Goal: Task Accomplishment & Management: Manage account settings

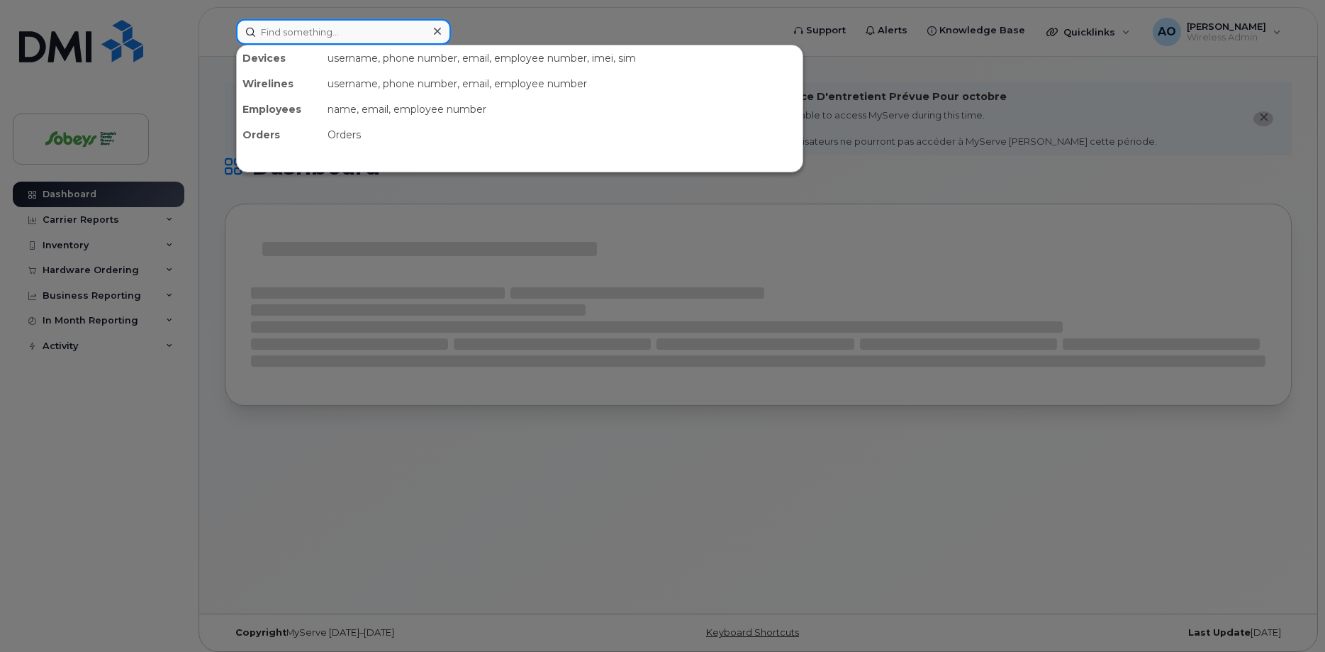
click at [353, 37] on input at bounding box center [343, 32] width 215 height 26
paste input "431-337-9368"
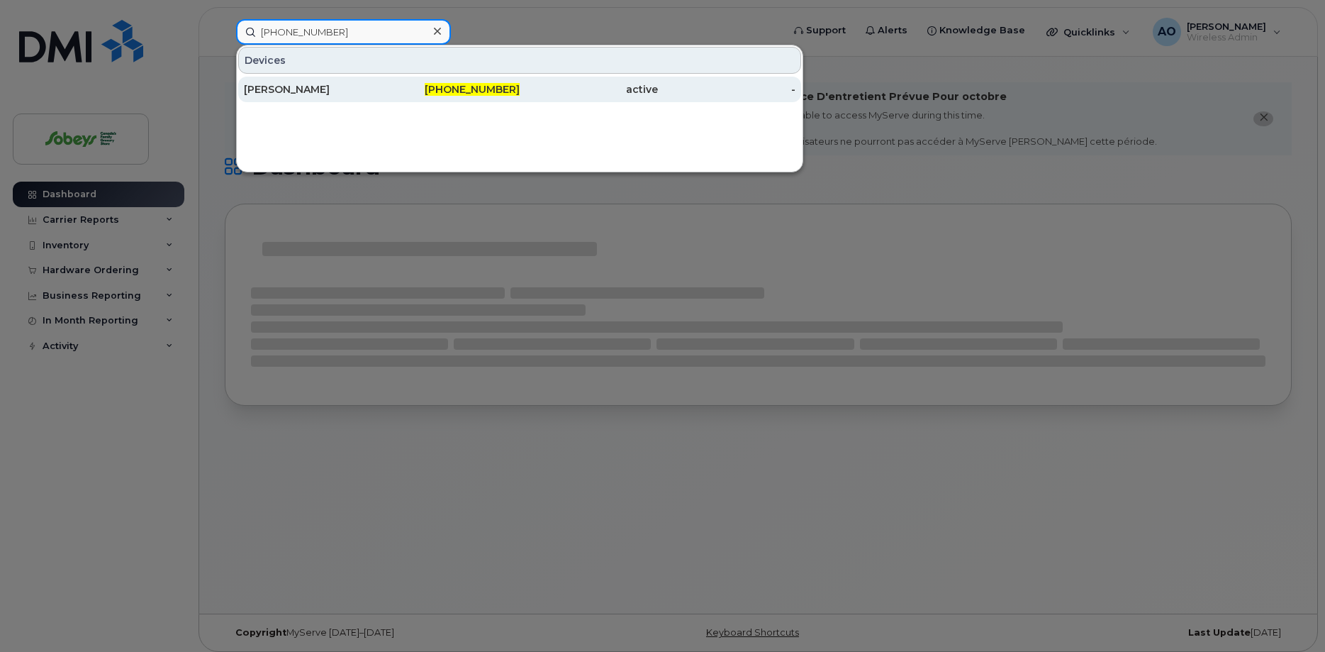
type input "431-337-9368"
drag, startPoint x: 305, startPoint y: 84, endPoint x: 376, endPoint y: 93, distance: 72.2
click at [306, 84] on div "[PERSON_NAME]" at bounding box center [313, 89] width 138 height 14
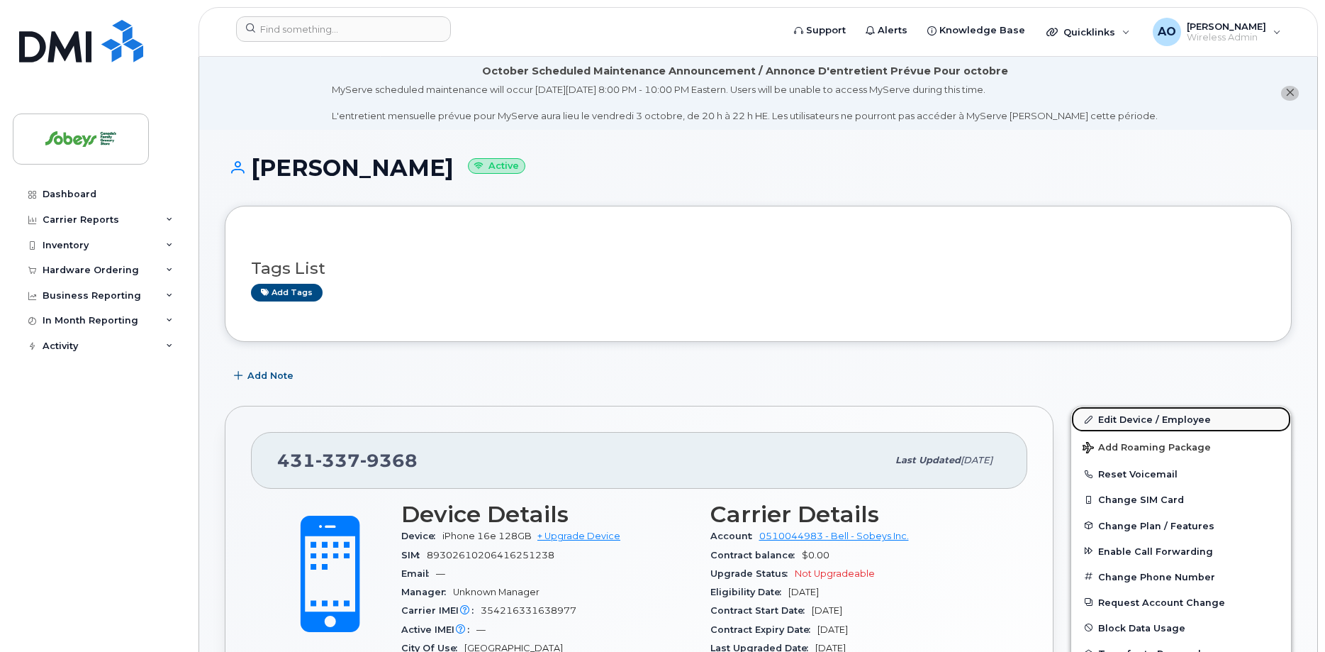
click at [1163, 425] on link "Edit Device / Employee" at bounding box center [1181, 419] width 220 height 26
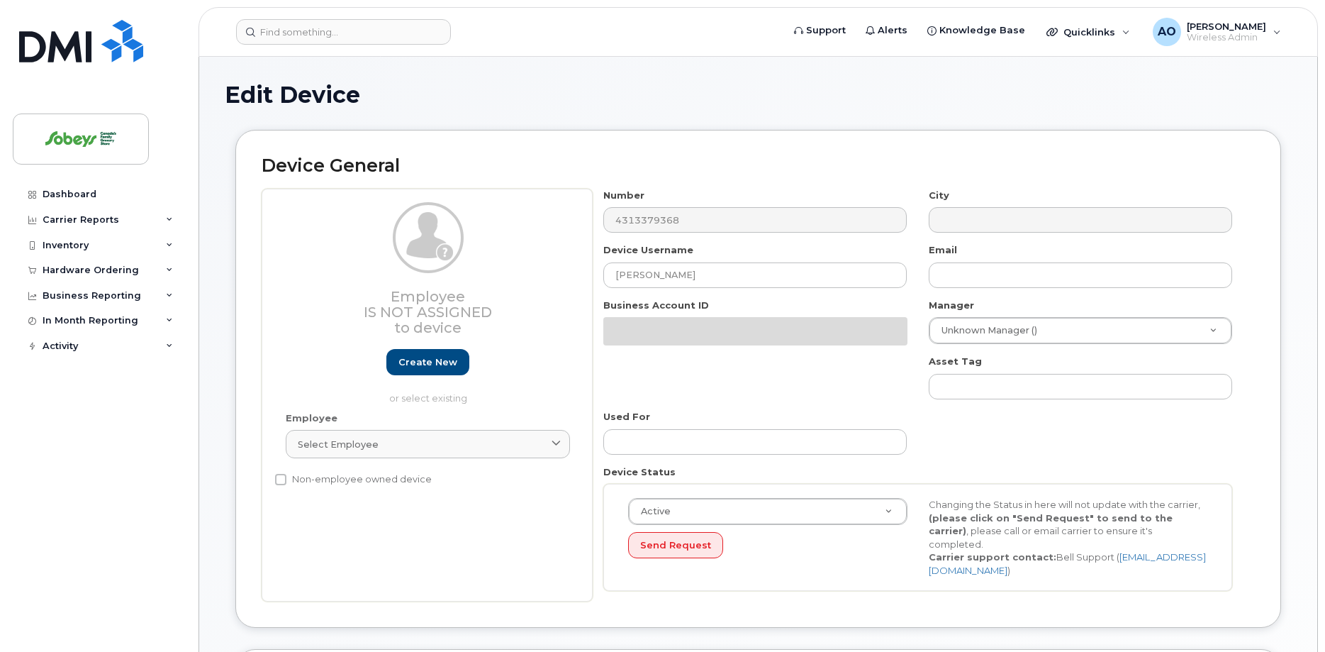
select select "17270599"
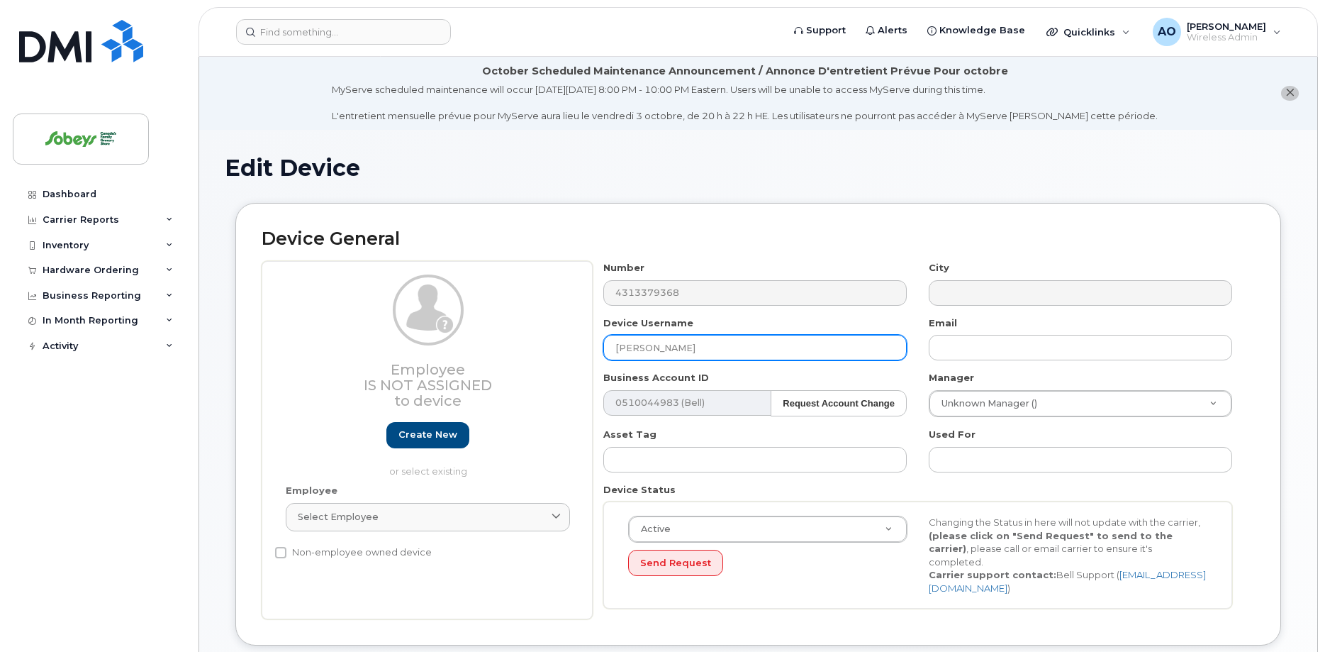
click at [678, 349] on input "[PERSON_NAME]" at bounding box center [754, 348] width 303 height 26
click at [679, 348] on input "[PERSON_NAME]" at bounding box center [754, 348] width 303 height 26
paste input "Coldwell"
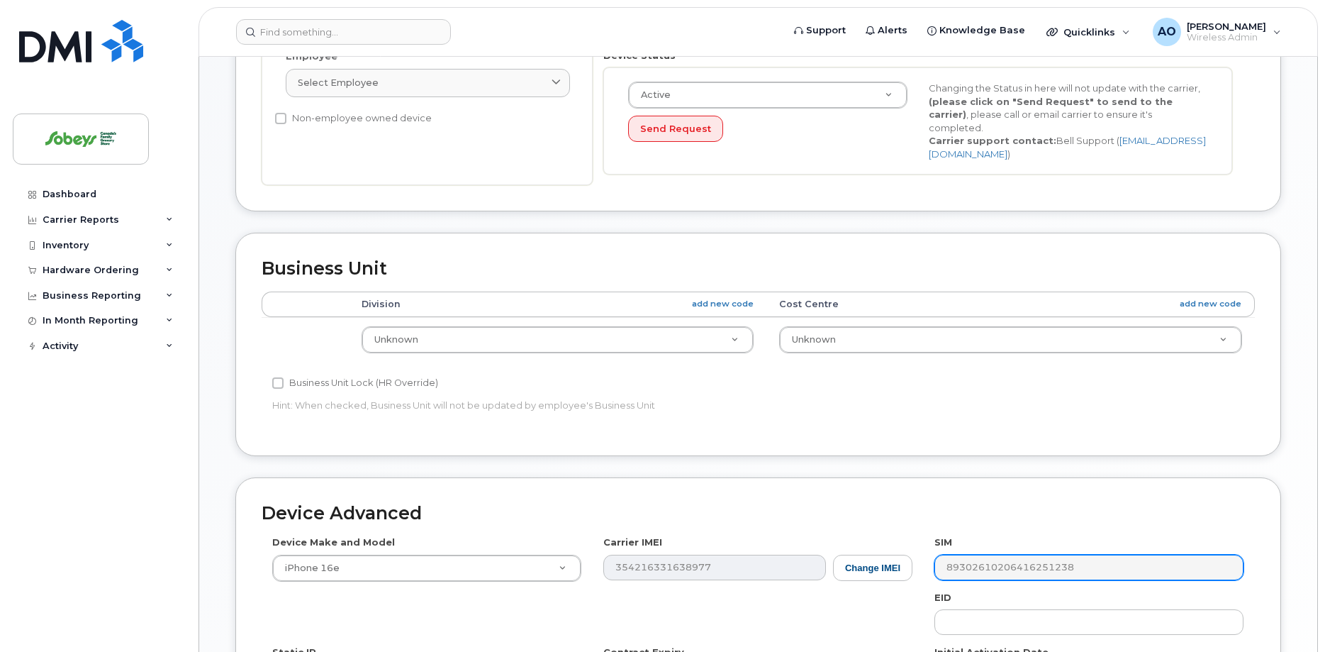
scroll to position [669, 0]
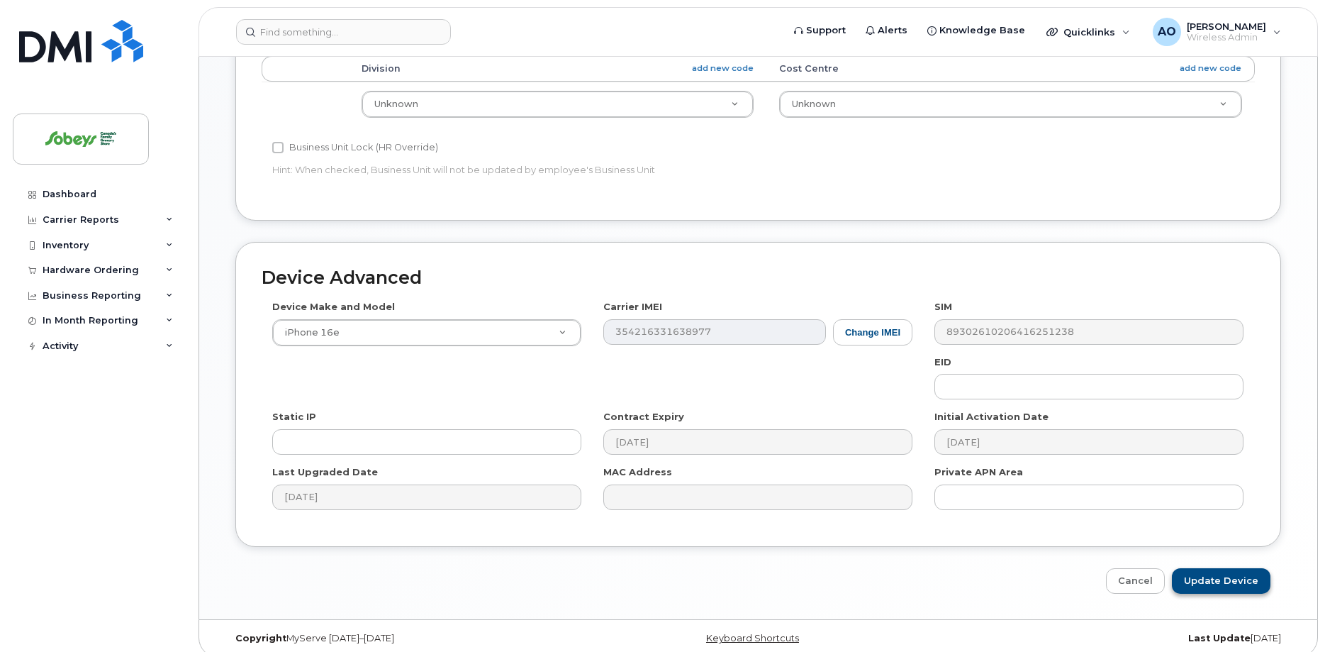
type input "Marielle Coldwell"
drag, startPoint x: 1224, startPoint y: 574, endPoint x: 1020, endPoint y: 467, distance: 230.2
click at [1224, 574] on input "Update Device" at bounding box center [1221, 581] width 99 height 26
type input "Saving..."
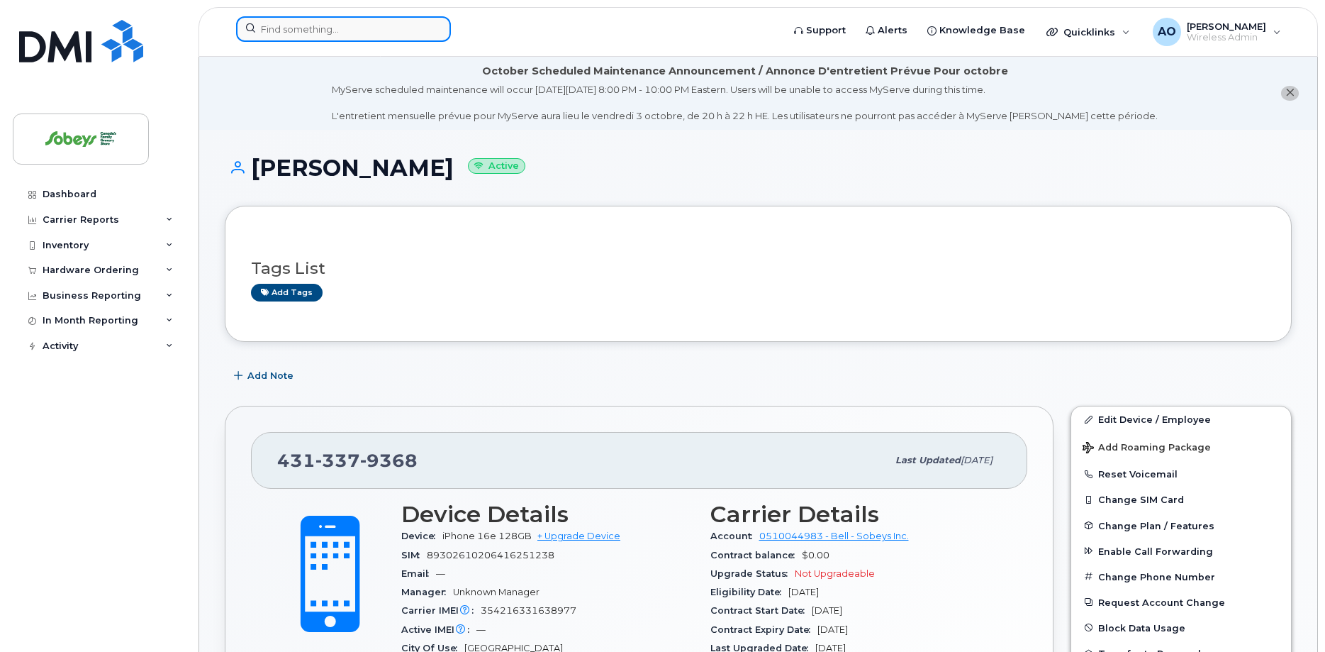
click at [291, 37] on input at bounding box center [343, 29] width 215 height 26
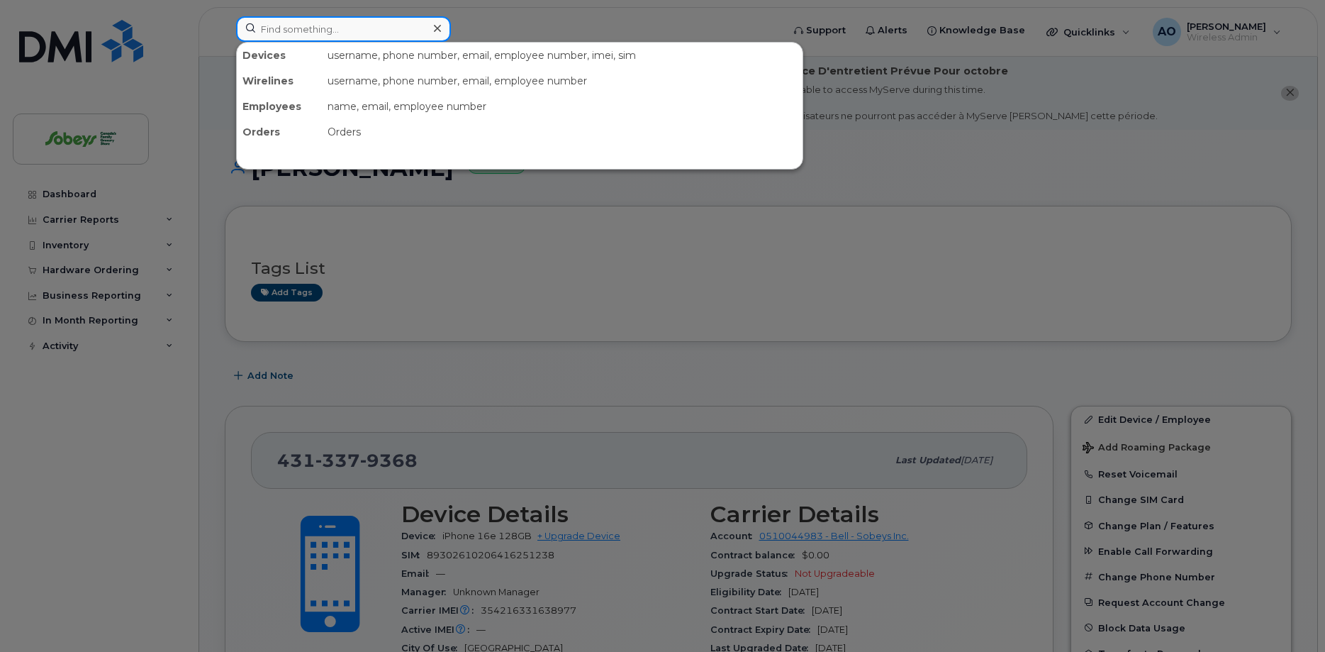
paste input "438-459-2391"
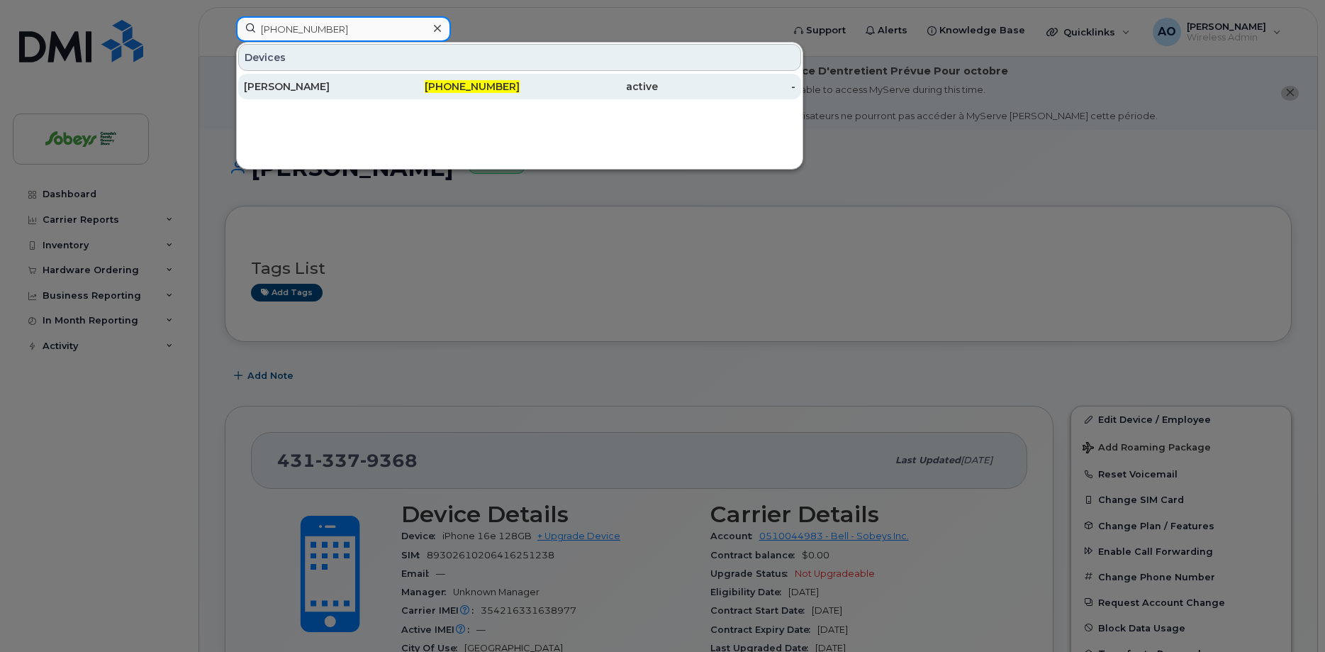
type input "438-459-2391"
click at [293, 83] on div "[PERSON_NAME]" at bounding box center [313, 86] width 138 height 14
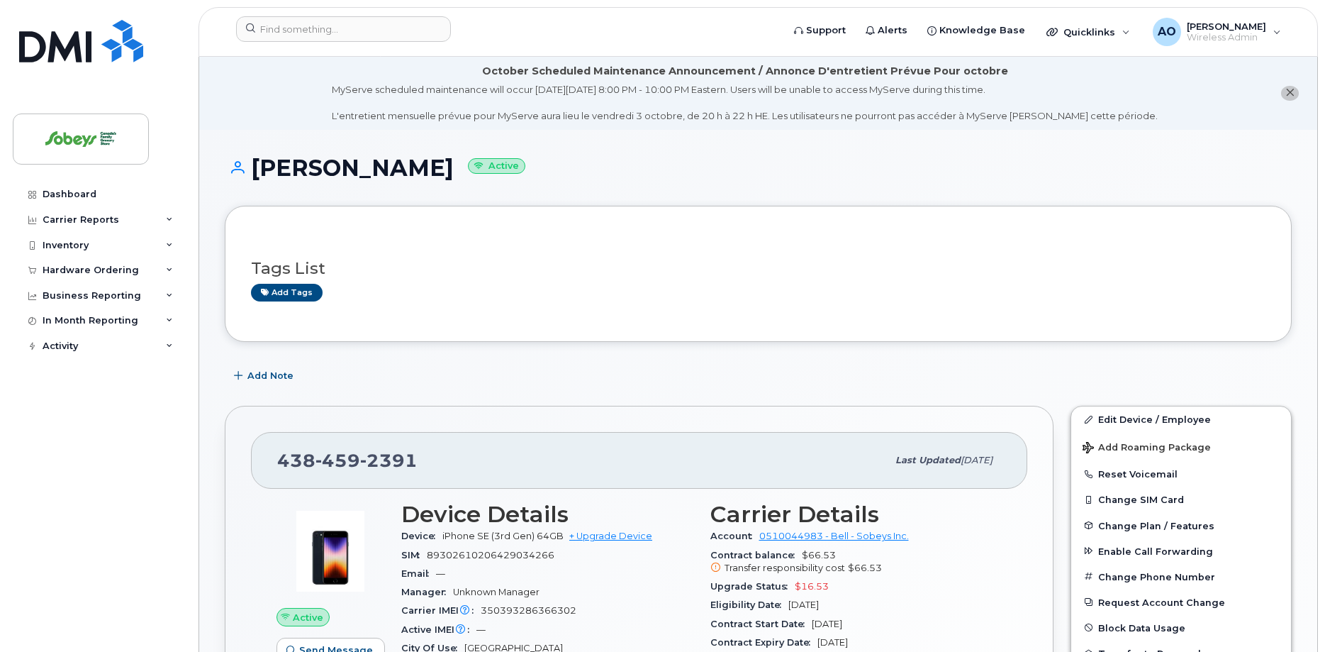
drag, startPoint x: 447, startPoint y: 169, endPoint x: 415, endPoint y: 169, distance: 31.2
click at [436, 169] on h1 "[PERSON_NAME] Active" at bounding box center [758, 167] width 1067 height 25
click at [297, 169] on h1 "[PERSON_NAME] Active" at bounding box center [758, 167] width 1067 height 25
click at [286, 169] on h1 "[PERSON_NAME] Active" at bounding box center [758, 167] width 1067 height 25
drag, startPoint x: 256, startPoint y: 170, endPoint x: 379, endPoint y: 167, distance: 123.4
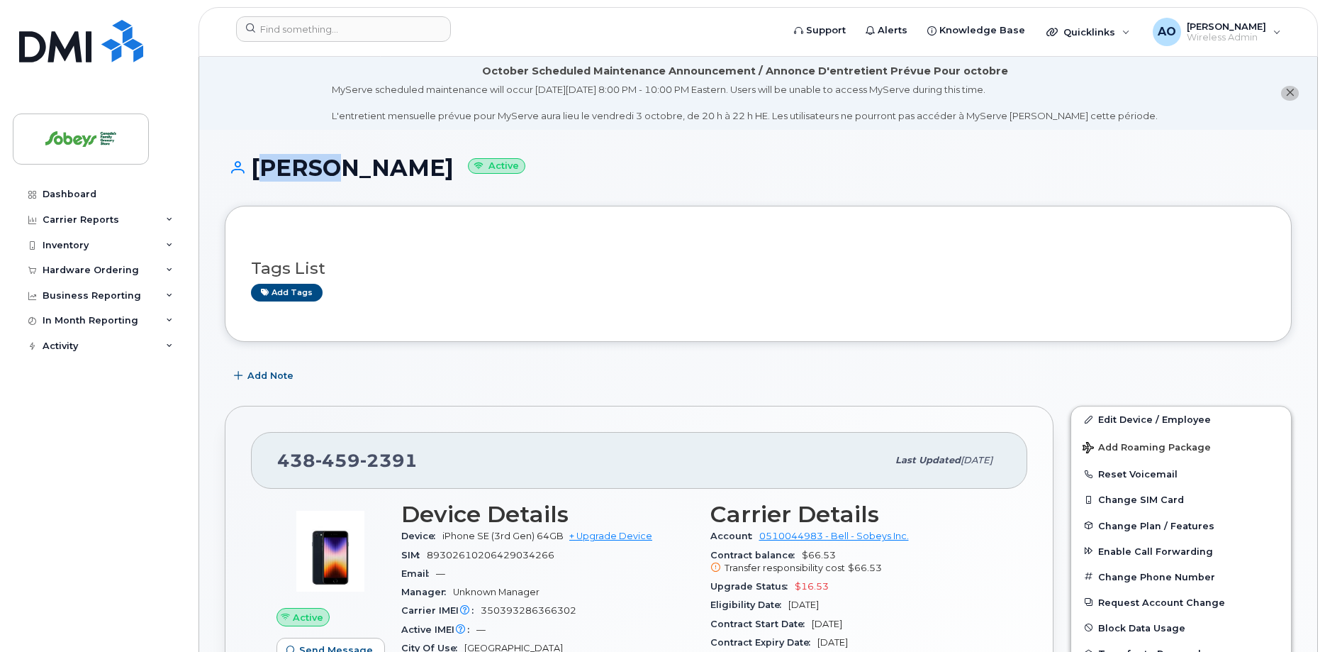
click at [346, 168] on h1 "[PERSON_NAME] Active" at bounding box center [758, 167] width 1067 height 25
drag, startPoint x: 403, startPoint y: 167, endPoint x: 436, endPoint y: 167, distance: 33.3
click at [430, 167] on h1 "[PERSON_NAME] Active" at bounding box center [758, 167] width 1067 height 25
click at [442, 167] on h1 "[PERSON_NAME] Active" at bounding box center [758, 167] width 1067 height 25
drag, startPoint x: 312, startPoint y: 165, endPoint x: 287, endPoint y: 165, distance: 24.8
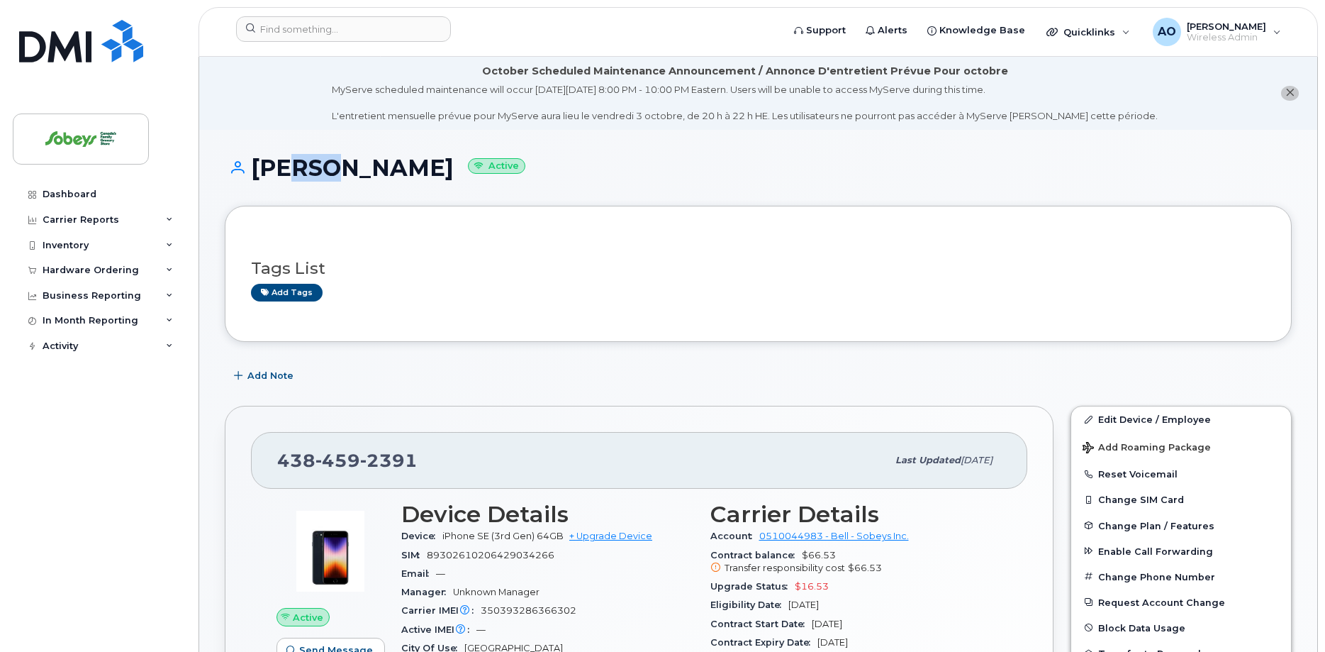
click at [287, 165] on h1 "[PERSON_NAME] Active" at bounding box center [758, 167] width 1067 height 25
click at [286, 165] on h1 "[PERSON_NAME] Active" at bounding box center [758, 167] width 1067 height 25
drag, startPoint x: 257, startPoint y: 169, endPoint x: 338, endPoint y: 167, distance: 81.5
click at [258, 168] on h1 "[PERSON_NAME] Active" at bounding box center [758, 167] width 1067 height 25
click at [259, 168] on h1 "[PERSON_NAME] Active" at bounding box center [758, 167] width 1067 height 25
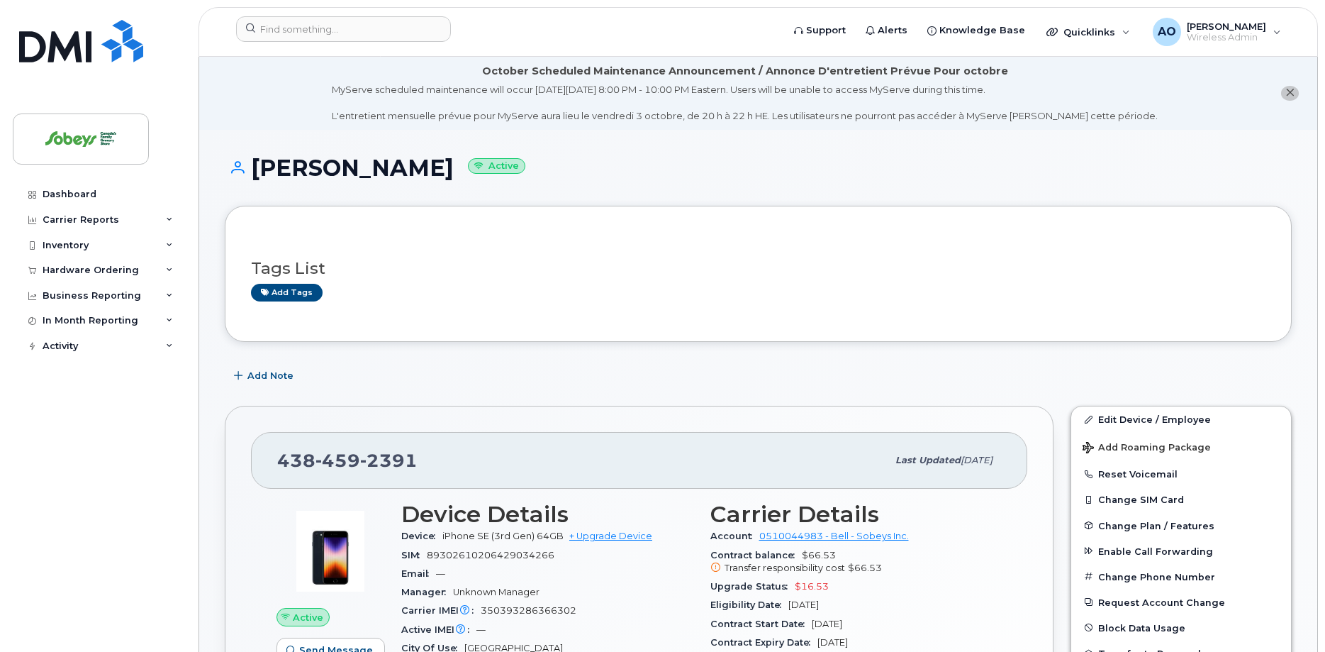
drag, startPoint x: 338, startPoint y: 167, endPoint x: 440, endPoint y: 167, distance: 101.4
click at [440, 167] on h1 "[PERSON_NAME] Active" at bounding box center [758, 167] width 1067 height 25
click at [439, 167] on h1 "[PERSON_NAME] Active" at bounding box center [758, 167] width 1067 height 25
